Goal: Transaction & Acquisition: Purchase product/service

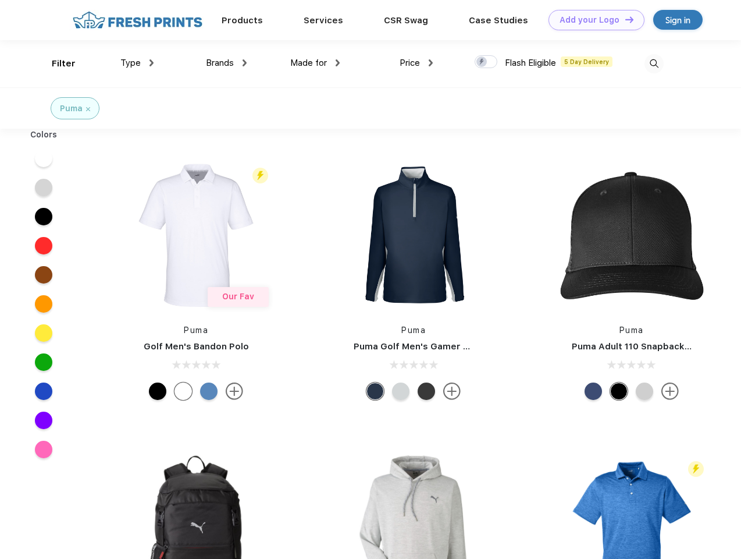
click at [592, 20] on link "Add your Logo Design Tool" at bounding box center [597, 20] width 96 height 20
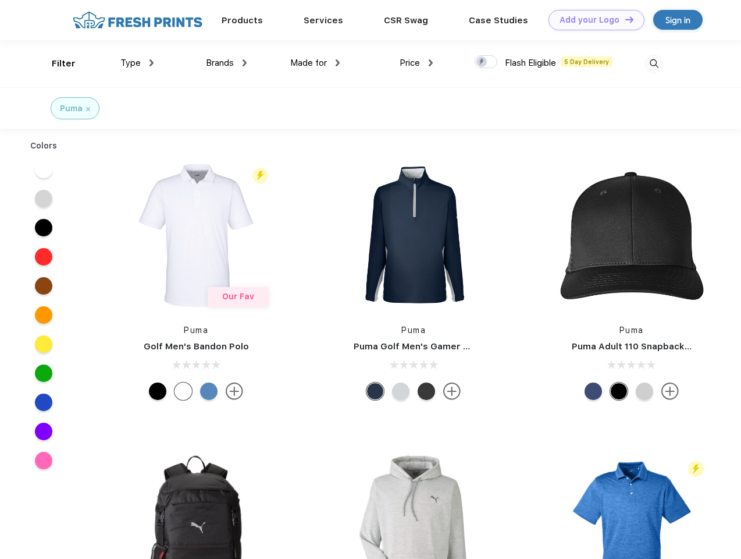
click at [0, 0] on div "Design Tool" at bounding box center [0, 0] width 0 height 0
click at [624, 19] on link "Add your Logo Design Tool" at bounding box center [597, 20] width 96 height 20
click at [56, 63] on div "Filter" at bounding box center [64, 63] width 24 height 13
click at [137, 63] on span "Type" at bounding box center [130, 63] width 20 height 10
click at [226, 63] on span "Brands" at bounding box center [220, 63] width 28 height 10
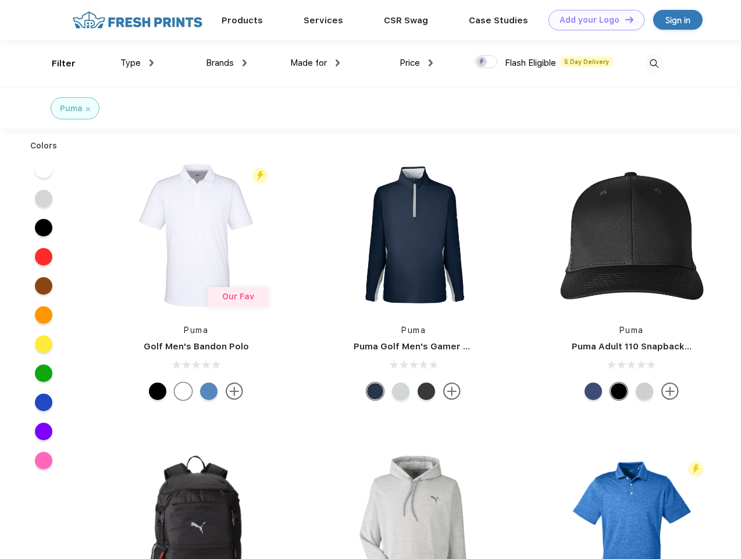
click at [315, 63] on span "Made for" at bounding box center [308, 63] width 37 height 10
click at [417, 63] on span "Price" at bounding box center [410, 63] width 20 height 10
click at [486, 62] on div at bounding box center [486, 61] width 23 height 13
click at [482, 62] on input "checkbox" at bounding box center [479, 59] width 8 height 8
click at [654, 63] on img at bounding box center [654, 63] width 19 height 19
